Goal: Task Accomplishment & Management: Use online tool/utility

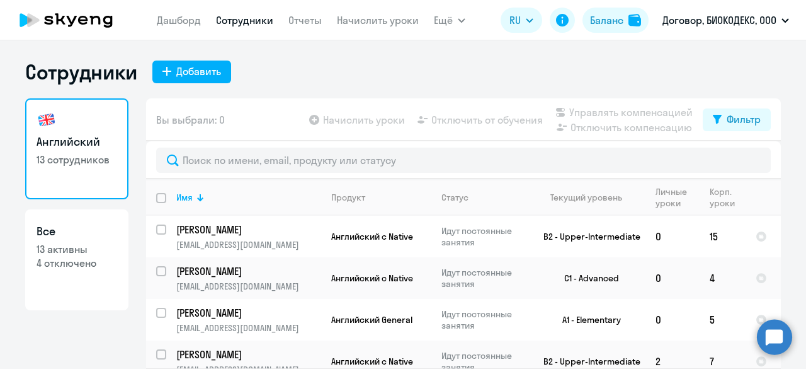
select select "30"
click at [168, 28] on nav "[PERSON_NAME] Отчеты Начислить уроки" at bounding box center [288, 20] width 262 height 25
click at [171, 23] on link "Дашборд" at bounding box center [179, 20] width 44 height 13
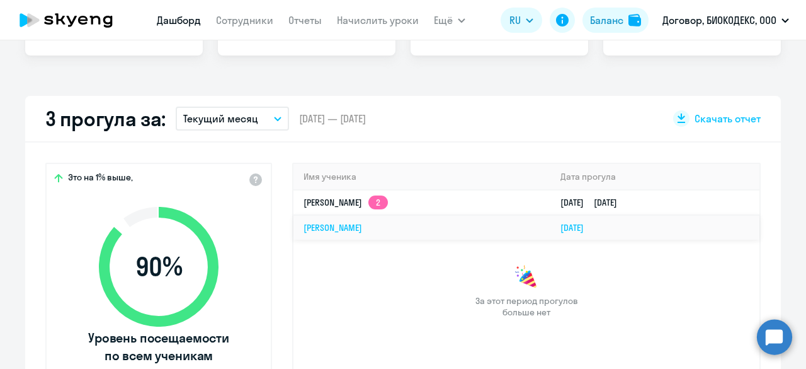
scroll to position [189, 0]
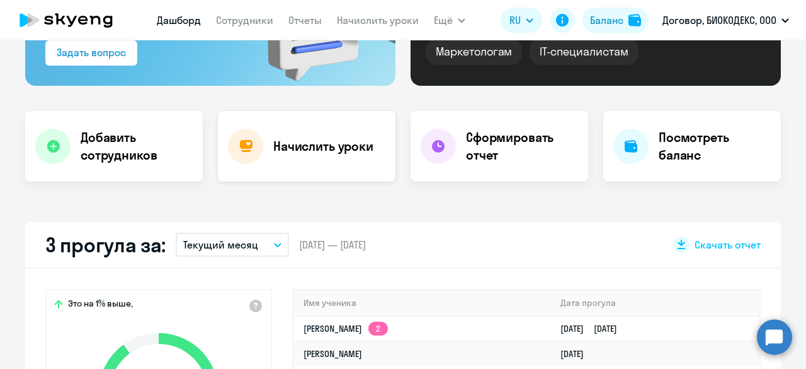
click at [300, 154] on h4 "Начислить уроки" at bounding box center [323, 146] width 100 height 18
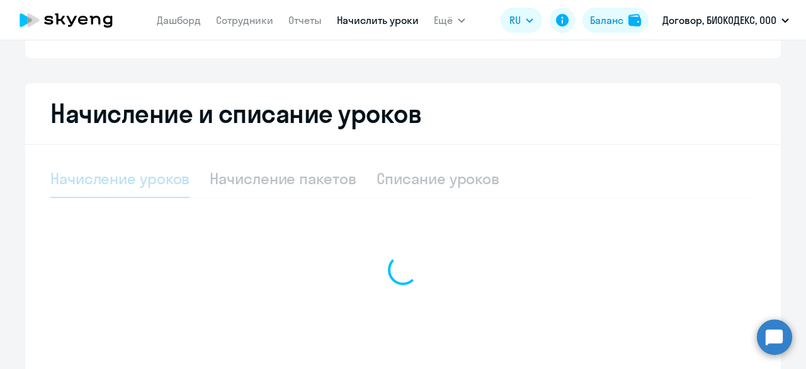
select select "10"
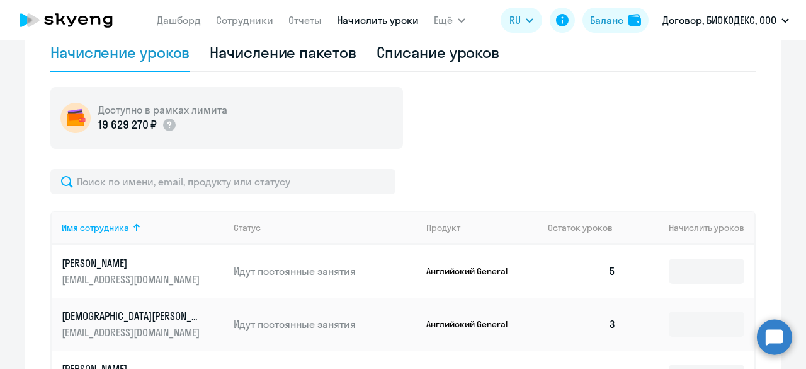
scroll to position [378, 0]
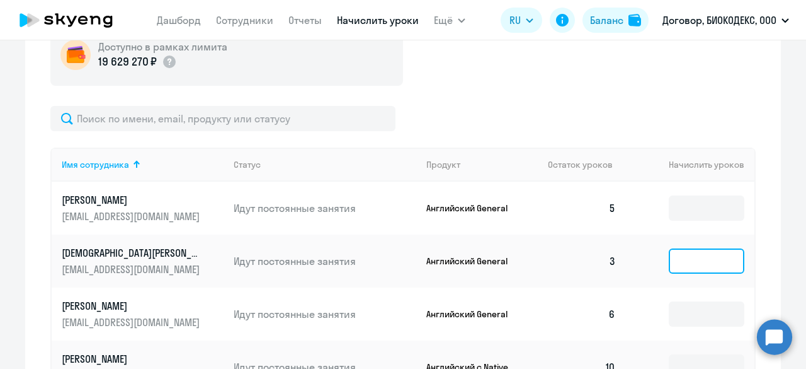
click at [682, 261] on input at bounding box center [707, 260] width 76 height 25
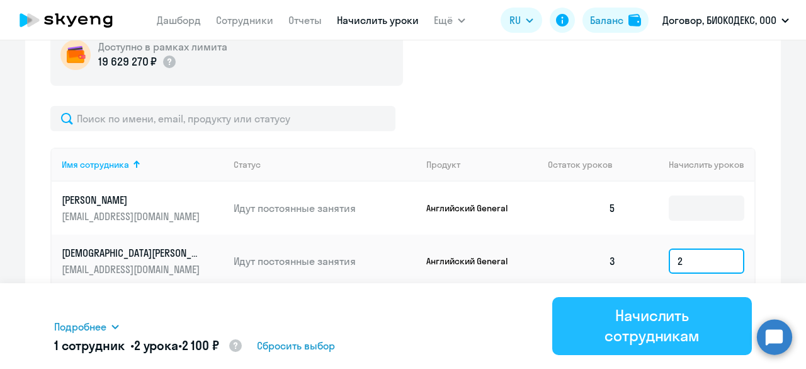
type input "2"
click at [675, 322] on div "Начислить сотрудникам" at bounding box center [652, 325] width 164 height 40
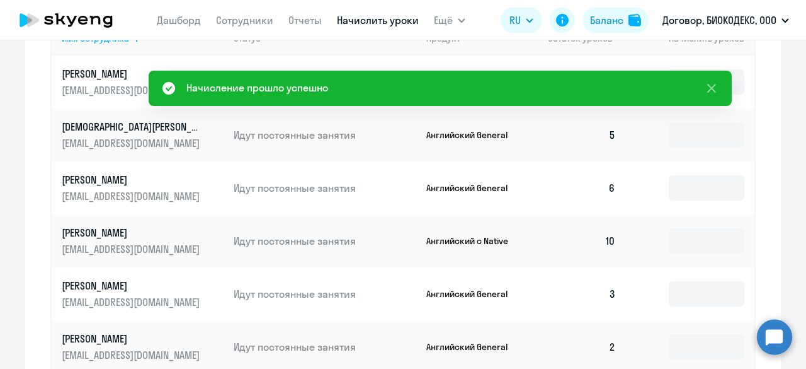
scroll to position [567, 0]
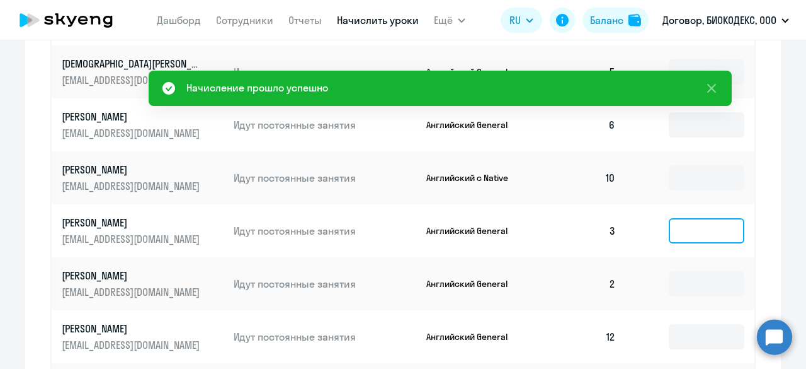
click at [689, 229] on input at bounding box center [707, 230] width 76 height 25
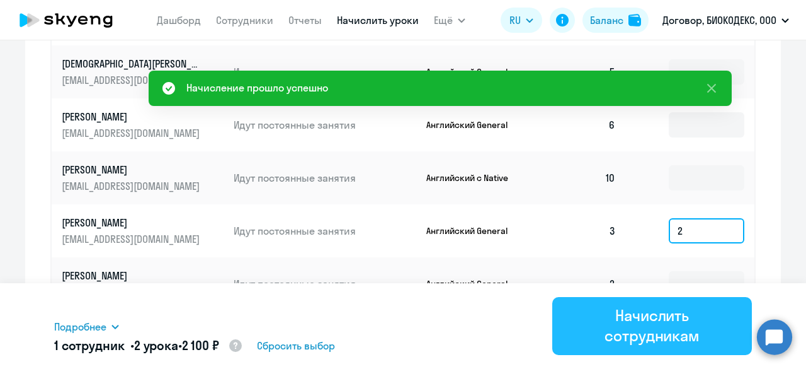
type input "2"
click at [683, 313] on div "Начислить сотрудникам" at bounding box center [652, 325] width 164 height 40
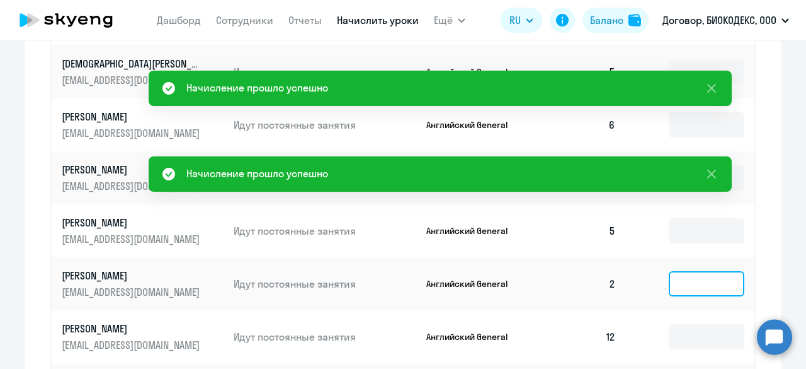
click at [691, 288] on input at bounding box center [707, 283] width 76 height 25
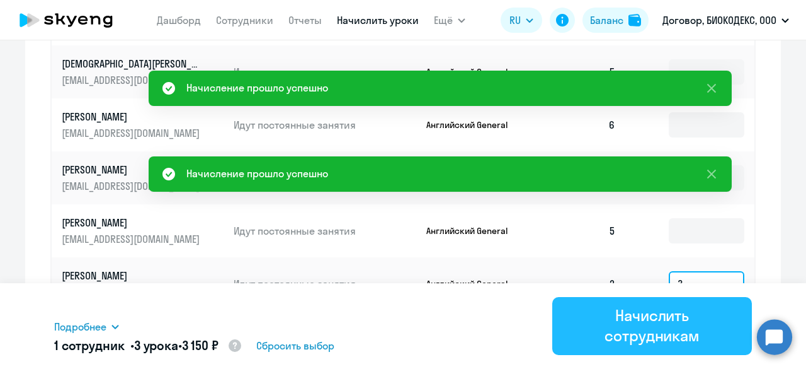
type input "3"
click at [692, 309] on div "Начислить сотрудникам" at bounding box center [652, 325] width 164 height 40
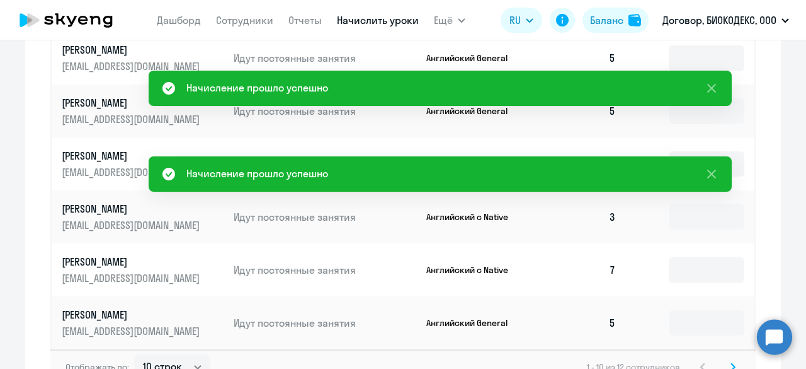
scroll to position [756, 0]
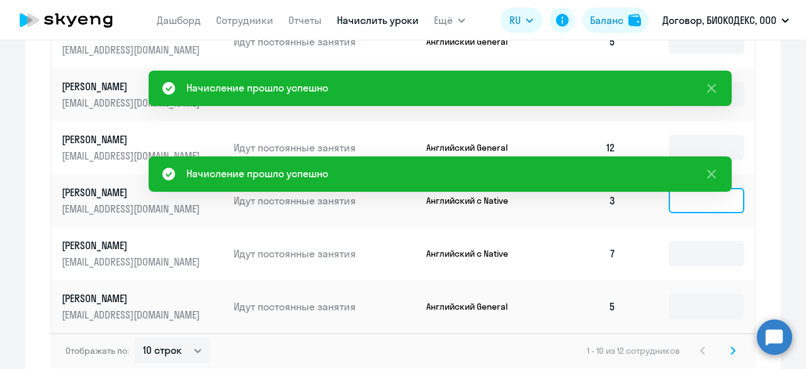
click at [683, 202] on input at bounding box center [707, 200] width 76 height 25
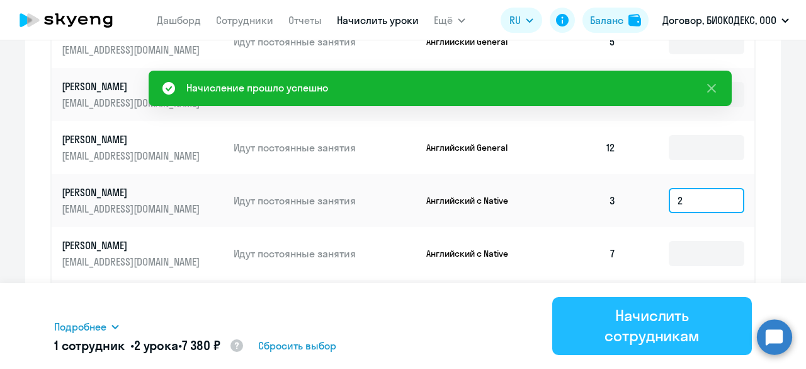
type input "2"
click at [677, 312] on div "Начислить сотрудникам" at bounding box center [652, 325] width 164 height 40
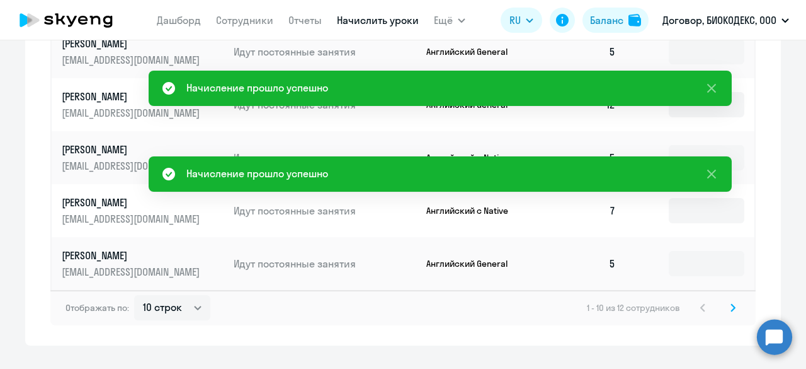
scroll to position [819, 0]
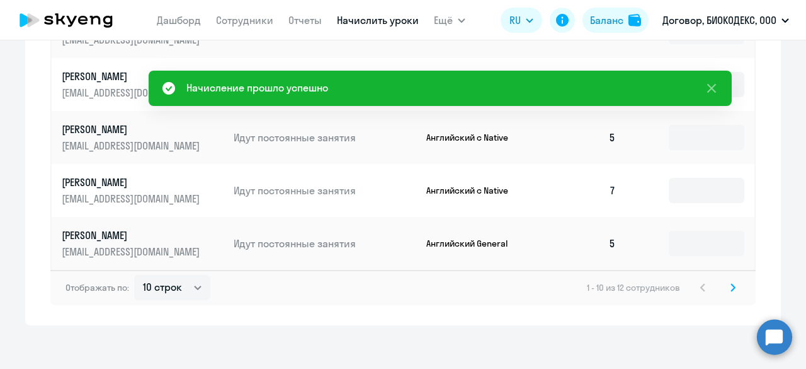
click at [726, 290] on svg-icon at bounding box center [733, 287] width 15 height 15
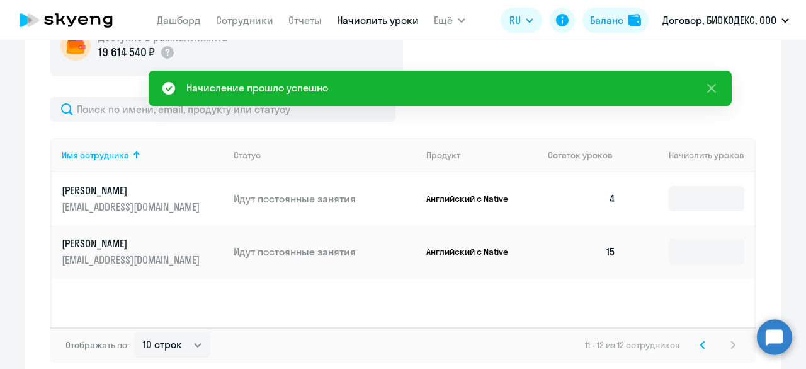
scroll to position [325, 0]
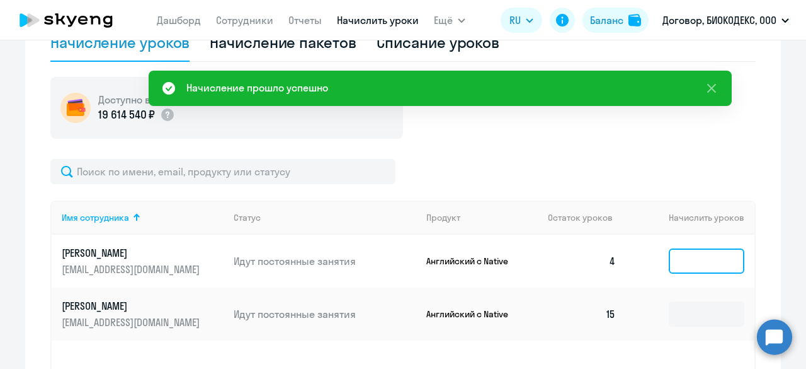
click at [694, 269] on input at bounding box center [707, 260] width 76 height 25
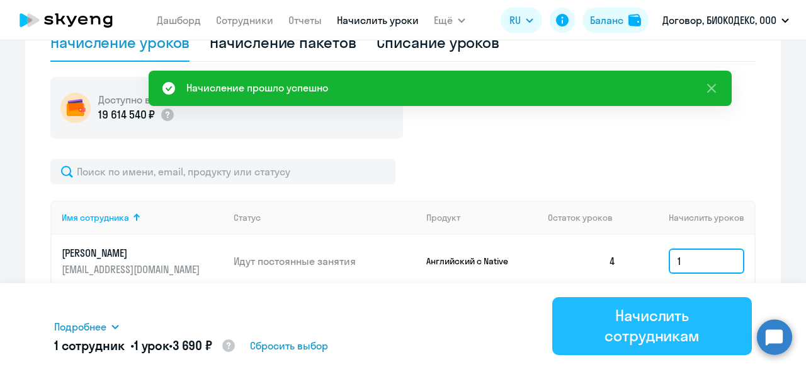
type input "1"
click at [696, 315] on div "Начислить сотрудникам" at bounding box center [652, 325] width 164 height 40
